Goal: Find specific page/section: Find specific page/section

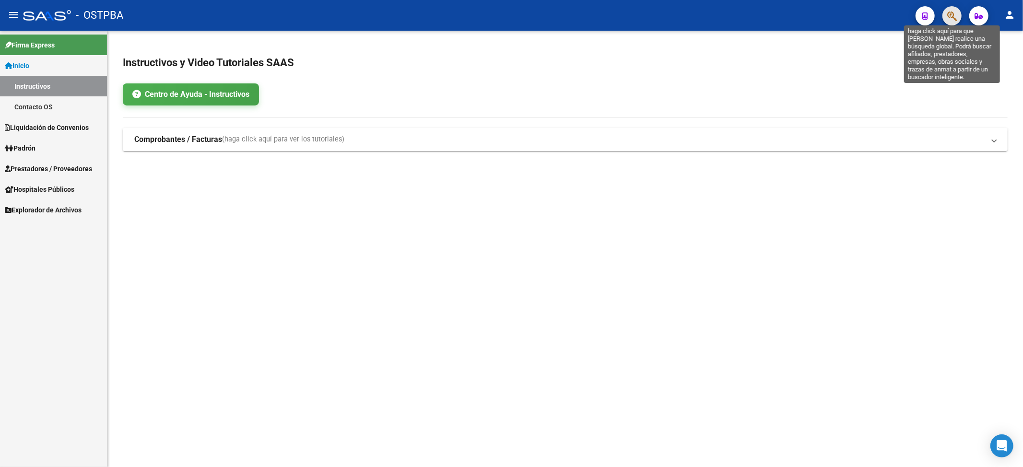
click at [953, 13] on icon "button" at bounding box center [952, 16] width 10 height 11
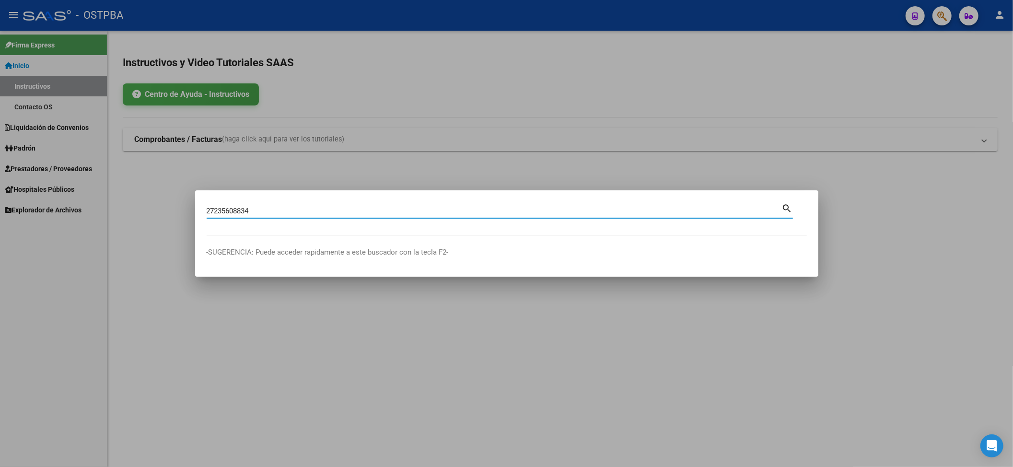
type input "27235608834"
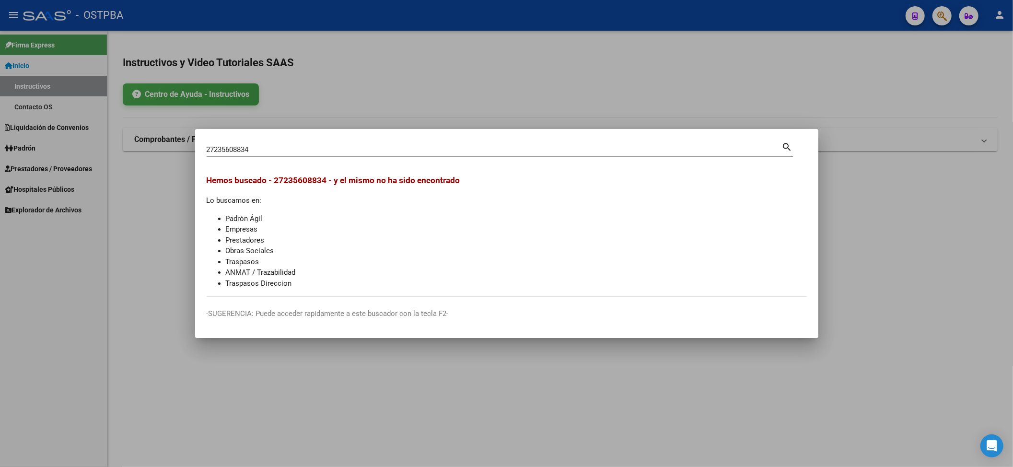
click at [1012, 35] on div at bounding box center [506, 233] width 1013 height 467
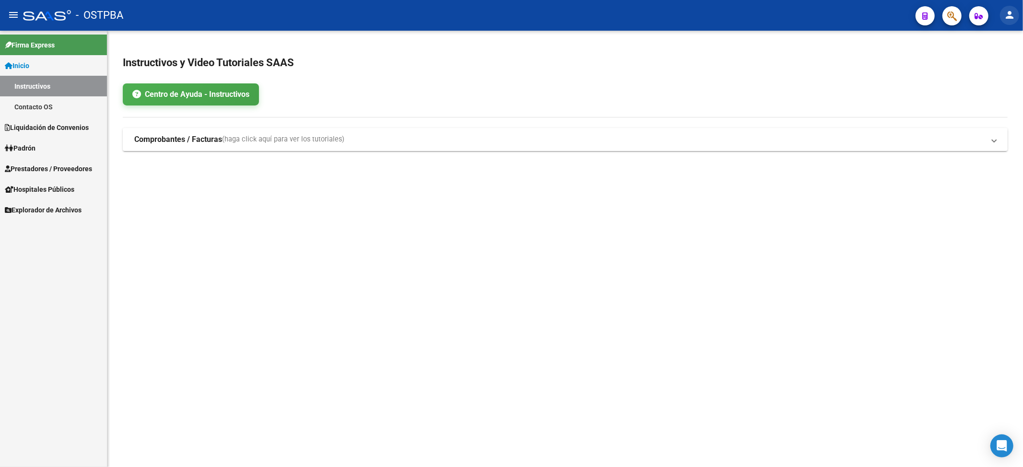
click at [1008, 13] on mat-icon "person" at bounding box center [1010, 15] width 12 height 12
click at [983, 72] on button "exit_to_app Salir" at bounding box center [990, 63] width 59 height 23
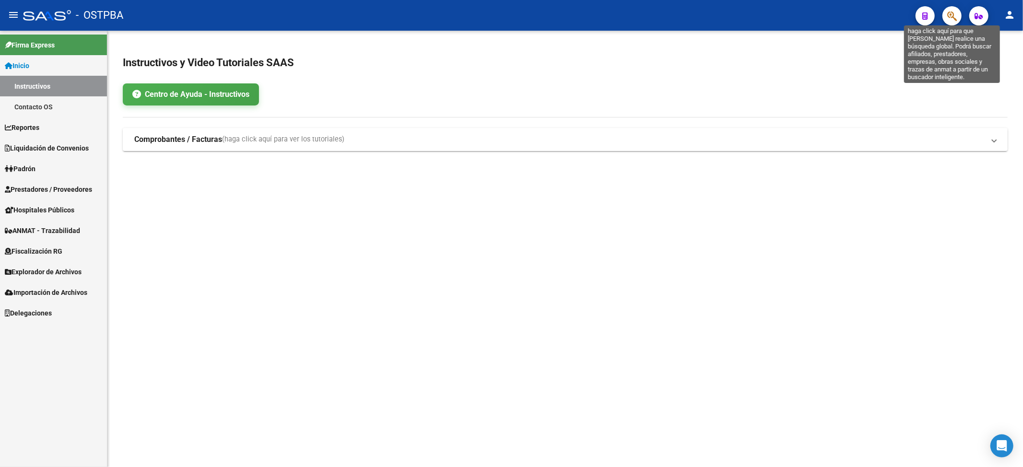
click at [948, 17] on icon "button" at bounding box center [952, 16] width 10 height 11
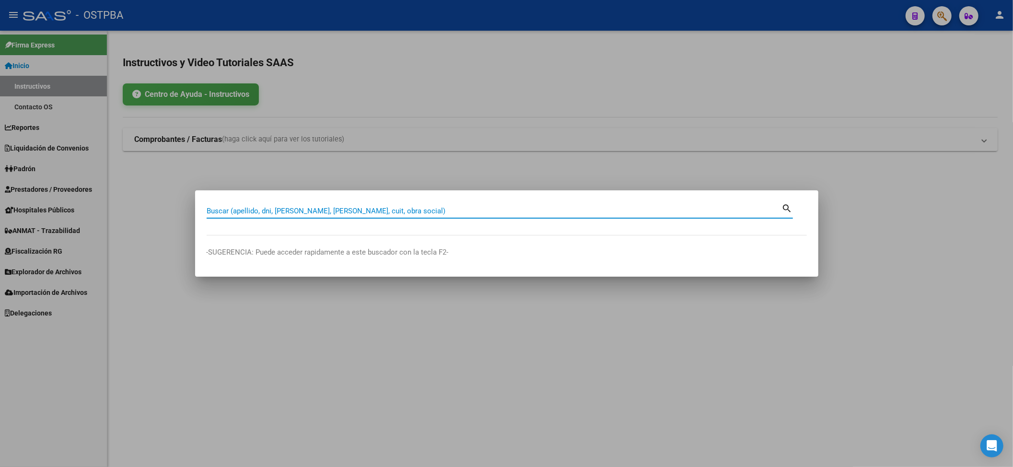
paste input "27235608834"
type input "27235608834"
